Goal: Transaction & Acquisition: Purchase product/service

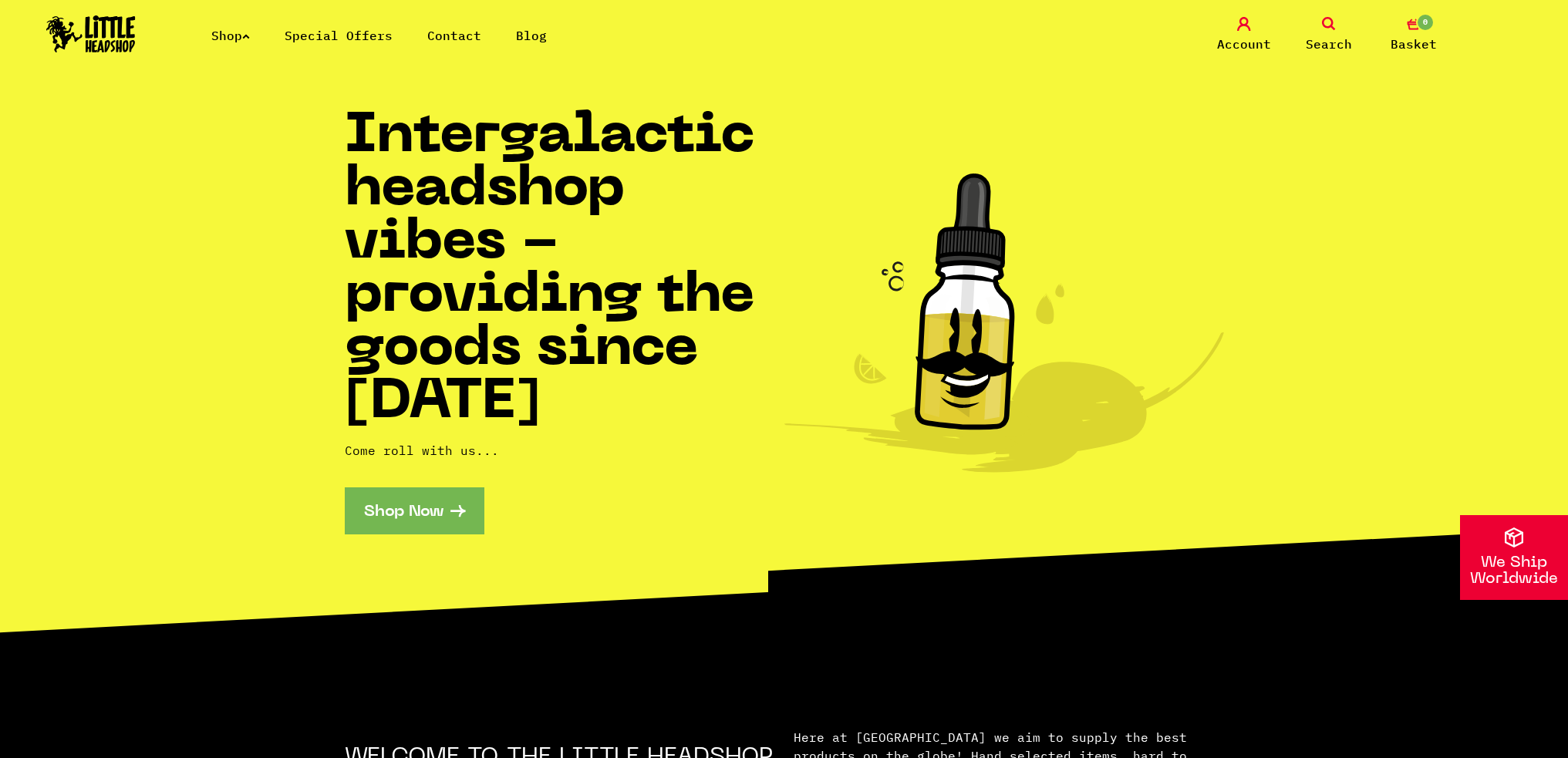
click at [450, 30] on link "Contact" at bounding box center [455, 35] width 54 height 16
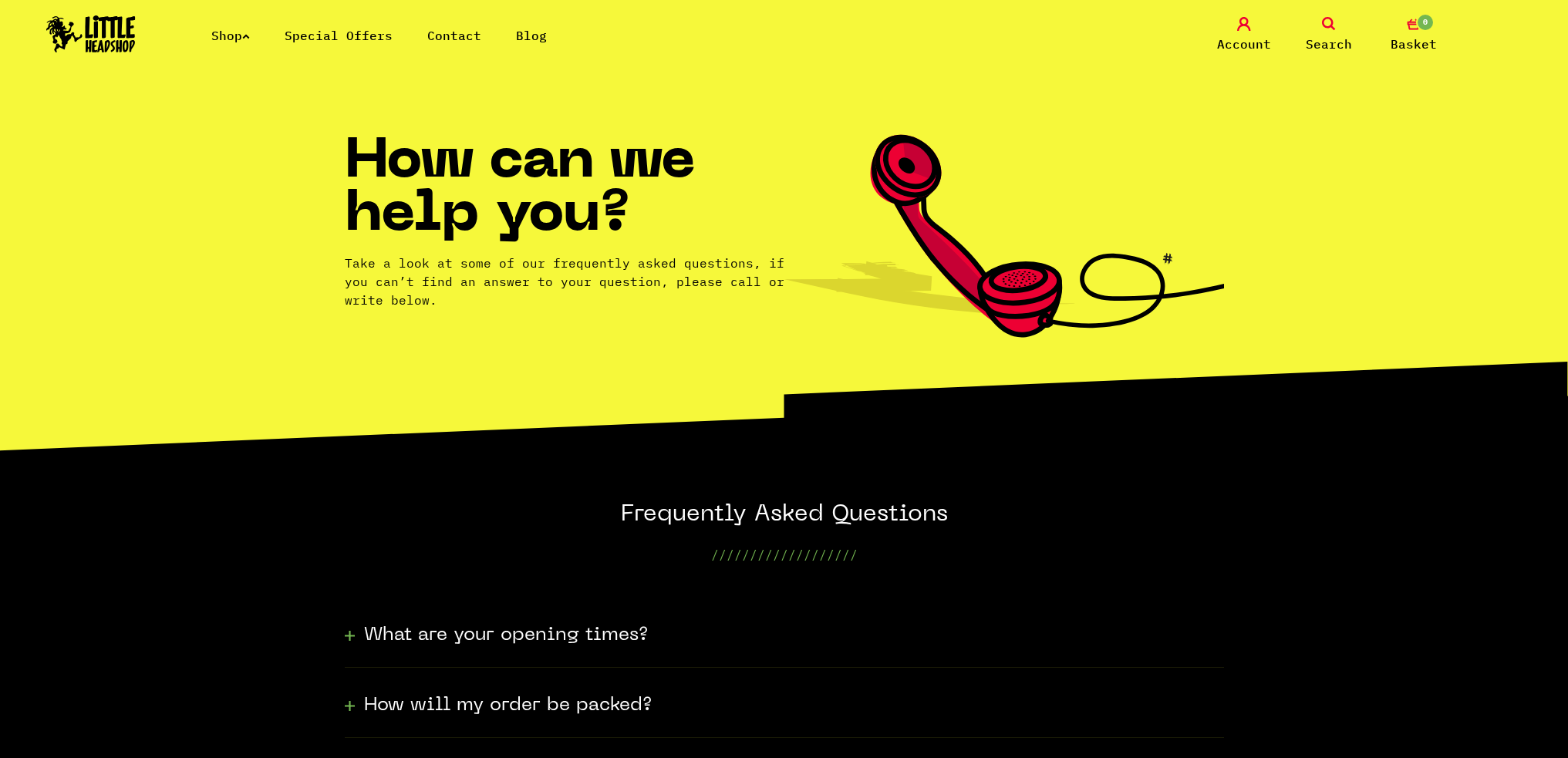
click at [356, 46] on div "Shop Special Offers Contact Blog Account Search 0 Basket" at bounding box center [784, 35] width 1568 height 71
click at [354, 42] on link "Special Offers" at bounding box center [339, 35] width 108 height 16
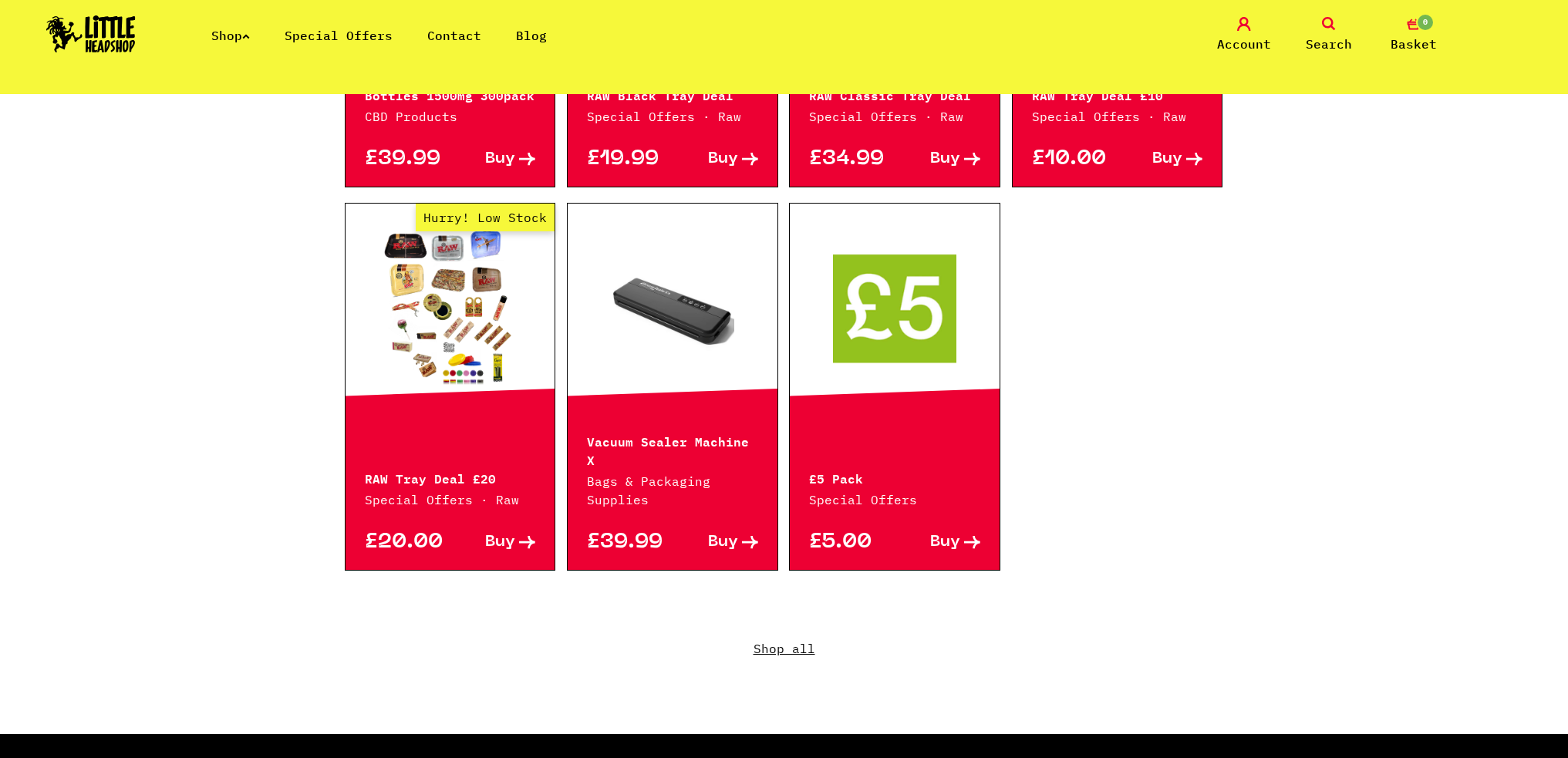
scroll to position [925, 0]
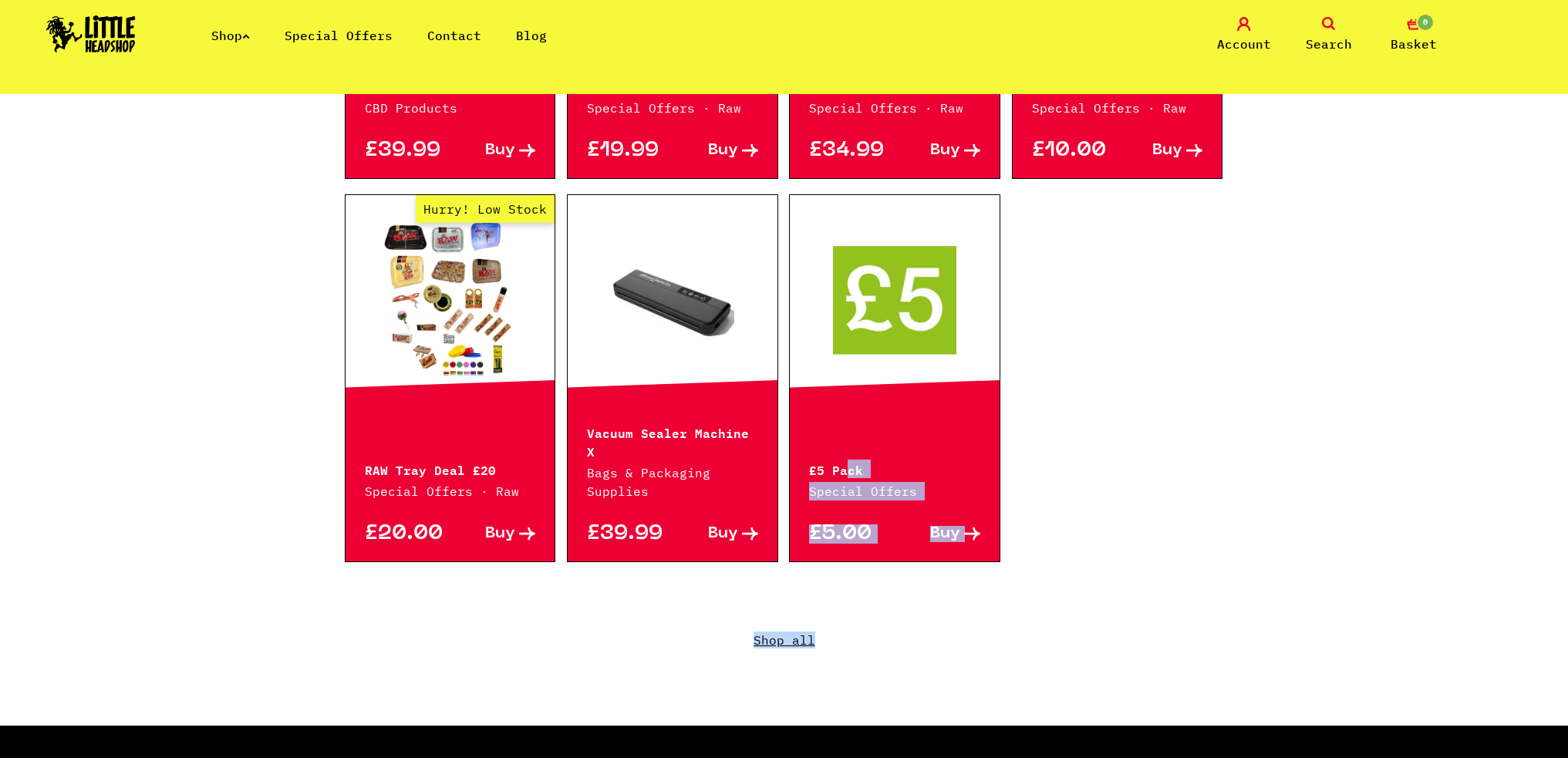
drag, startPoint x: 846, startPoint y: 436, endPoint x: 821, endPoint y: 609, distance: 174.8
click at [824, 606] on section "This week's special offers... Hurry! Low Stock Amsterdam 4 Arm Percolator Bong …" at bounding box center [784, 25] width 879 height 1403
click at [806, 623] on link "Shop all" at bounding box center [784, 651] width 879 height 148
